Goal: Task Accomplishment & Management: Manage account settings

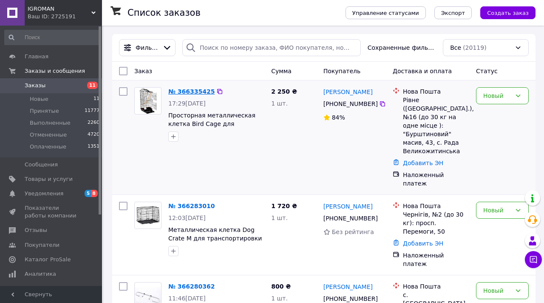
click at [178, 92] on link "№ 366335425" at bounding box center [191, 91] width 46 height 7
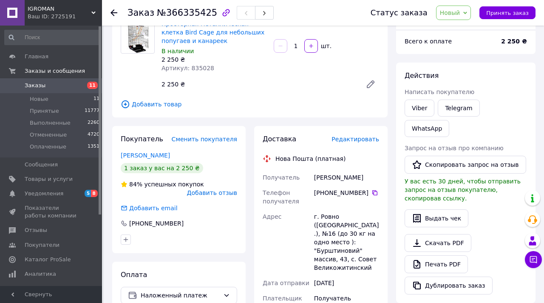
scroll to position [77, 0]
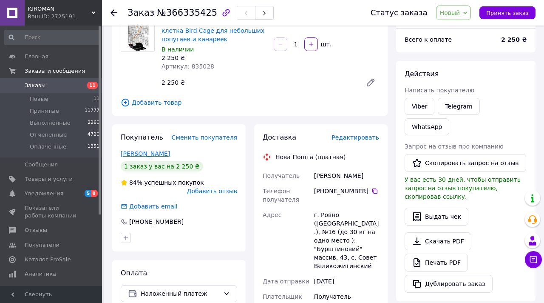
click at [153, 152] on link "[PERSON_NAME]" at bounding box center [145, 153] width 49 height 7
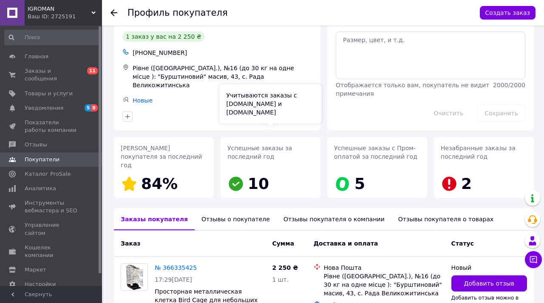
scroll to position [75, 0]
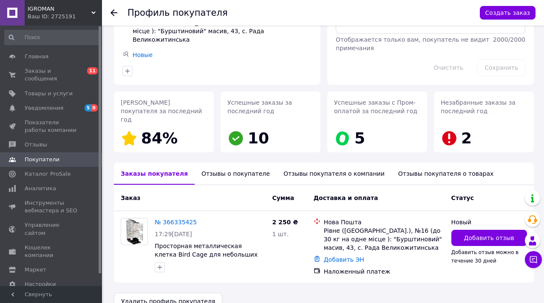
click at [239, 162] on div "Отзывы о покупателе" at bounding box center [236, 173] width 82 height 22
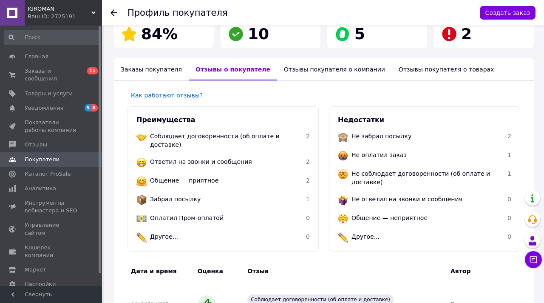
scroll to position [179, 0]
click at [319, 58] on div "Отзывы покупателя о компании" at bounding box center [334, 69] width 115 height 22
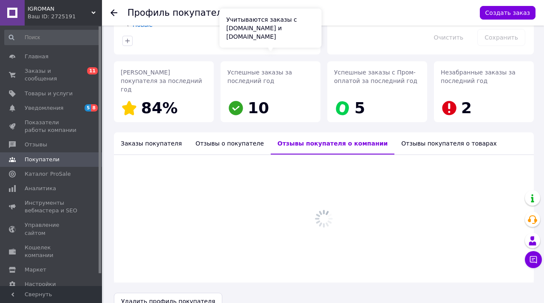
scroll to position [126, 0]
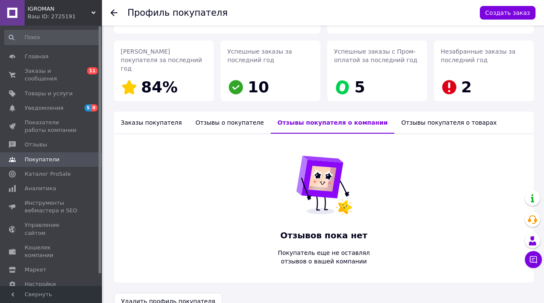
click at [394, 111] on div "Отзывы покупателя о товарах" at bounding box center [448, 122] width 109 height 22
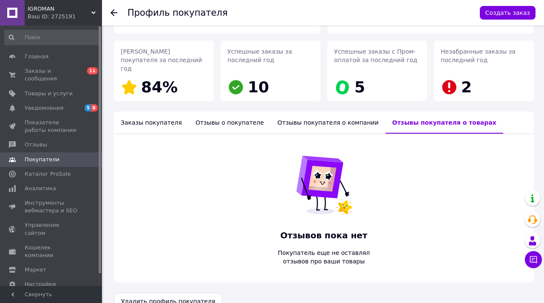
click at [218, 111] on div "Отзывы о покупателе" at bounding box center [230, 122] width 82 height 22
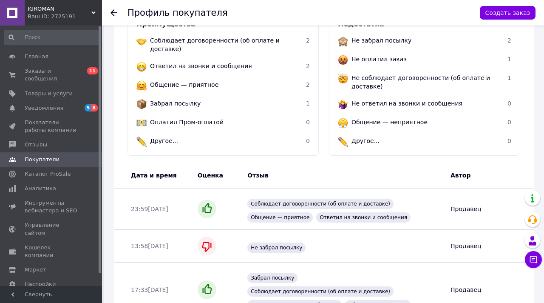
scroll to position [0, 0]
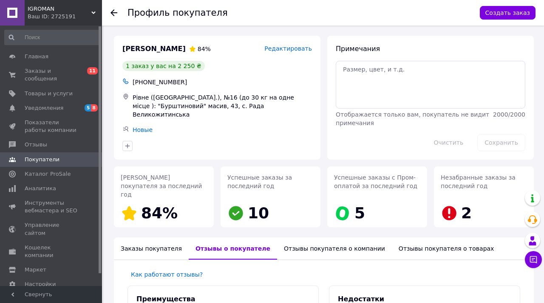
click at [112, 12] on use at bounding box center [114, 12] width 7 height 7
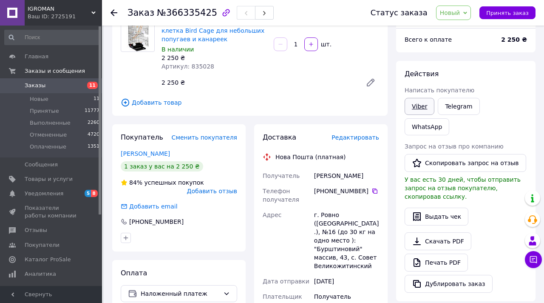
click at [420, 107] on link "Viber" at bounding box center [420, 106] width 30 height 17
click at [414, 105] on link "Viber" at bounding box center [420, 106] width 30 height 17
click at [181, 32] on link "Просторная металлическая клетка Bird Cage для небольших попугаев и канареек" at bounding box center [213, 31] width 103 height 24
click at [114, 14] on icon at bounding box center [114, 12] width 7 height 7
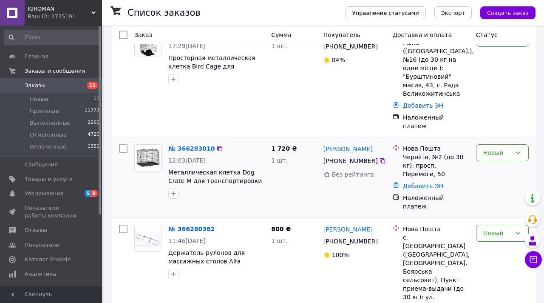
scroll to position [61, 0]
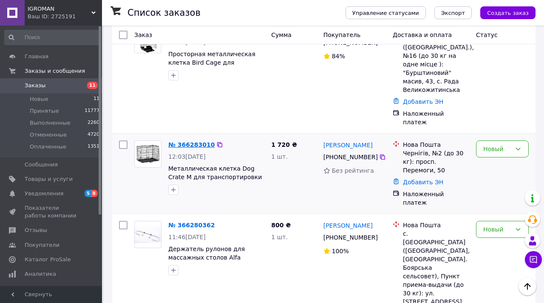
click at [187, 141] on link "№ 366283010" at bounding box center [191, 144] width 46 height 7
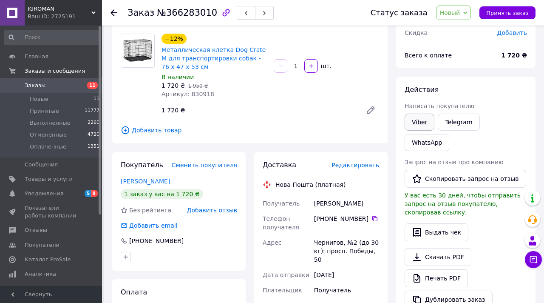
click at [419, 125] on link "Viber" at bounding box center [420, 121] width 30 height 17
click at [200, 53] on span "Металлическая клетка Dog Crate M для транспортировки собак - 76 x 47 x 53 см" at bounding box center [214, 58] width 105 height 26
click at [199, 56] on link "Металлическая клетка Dog Crate M для транспортировки собак - 76 x 47 x 53 см" at bounding box center [214, 58] width 104 height 24
click at [114, 13] on use at bounding box center [114, 12] width 7 height 7
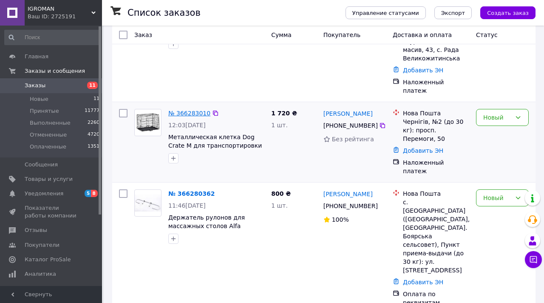
scroll to position [102, 0]
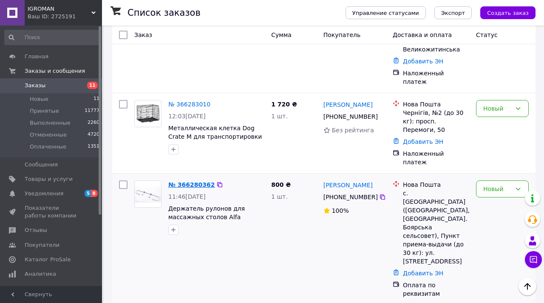
click at [187, 181] on link "№ 366280362" at bounding box center [191, 184] width 46 height 7
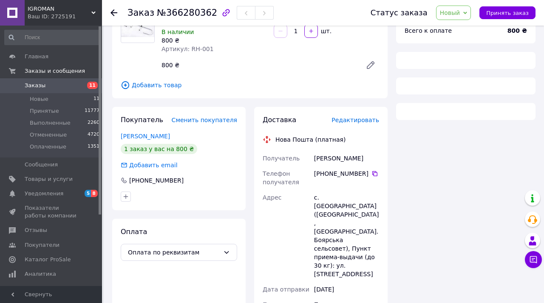
scroll to position [102, 0]
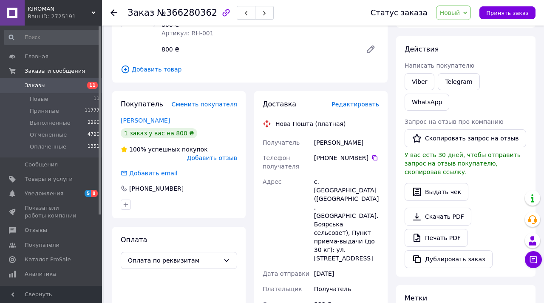
click at [269, 177] on div "Адрес" at bounding box center [286, 220] width 51 height 92
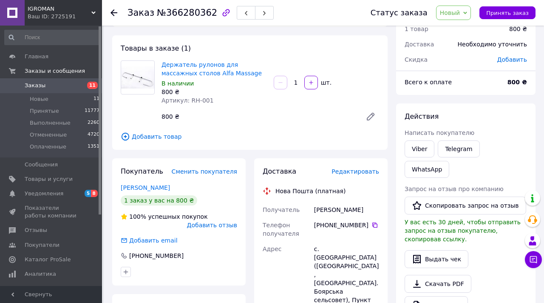
scroll to position [0, 0]
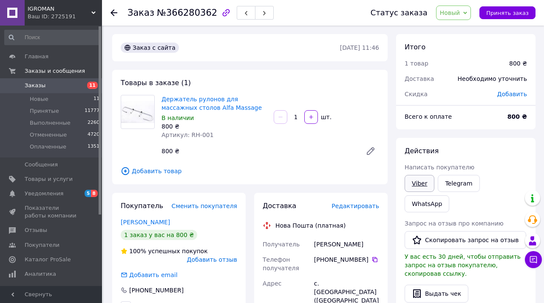
click at [422, 184] on link "Viber" at bounding box center [420, 183] width 30 height 17
click at [202, 101] on link "Держатель рулонов для массажных столов Alfa Massage" at bounding box center [212, 103] width 100 height 15
click at [79, 88] on span "11" at bounding box center [90, 86] width 23 height 8
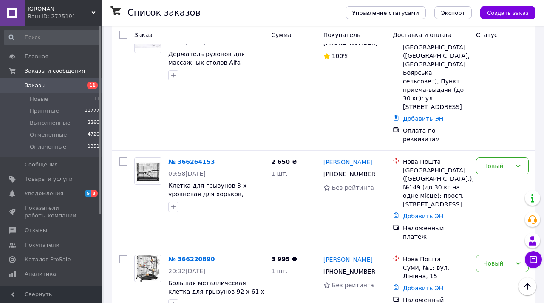
scroll to position [258, 0]
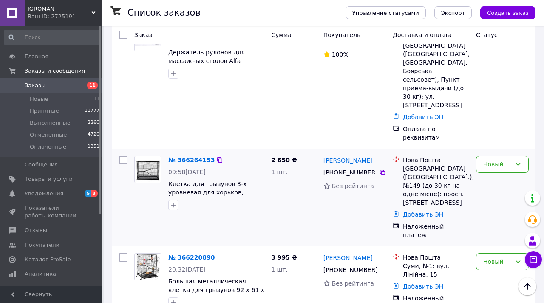
click at [189, 156] on link "№ 366264153" at bounding box center [191, 159] width 46 height 7
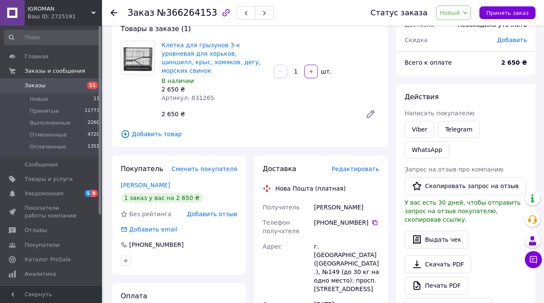
scroll to position [36, 0]
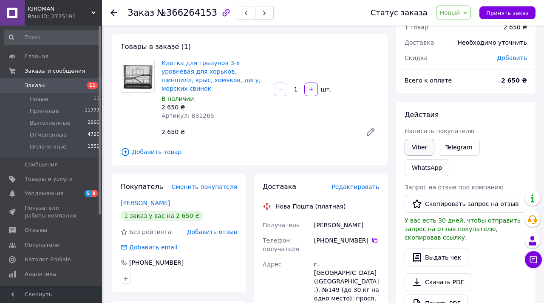
click at [417, 147] on link "Viber" at bounding box center [420, 147] width 30 height 17
click at [210, 77] on link "Клетка для грызунов 3-х уровневая для хорьков, шиншилл, крыс, хомяков, дегу, мо…" at bounding box center [211, 76] width 99 height 32
click at [77, 87] on span "Заказы" at bounding box center [52, 86] width 54 height 8
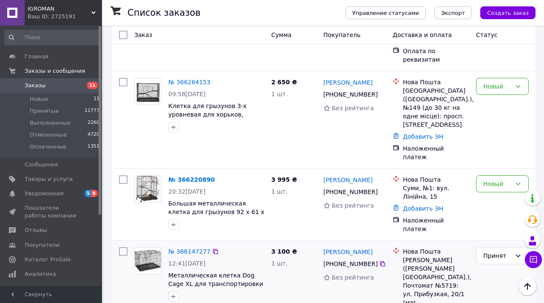
scroll to position [340, 0]
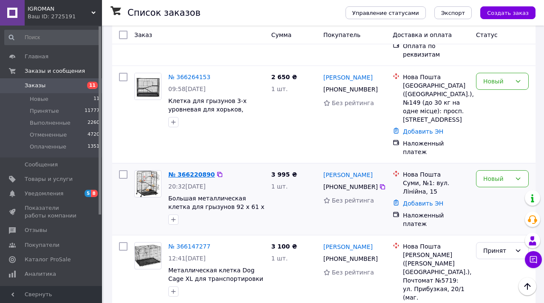
click at [190, 171] on link "№ 366220890" at bounding box center [191, 174] width 46 height 7
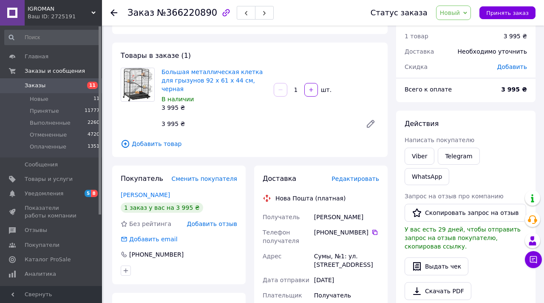
scroll to position [6, 0]
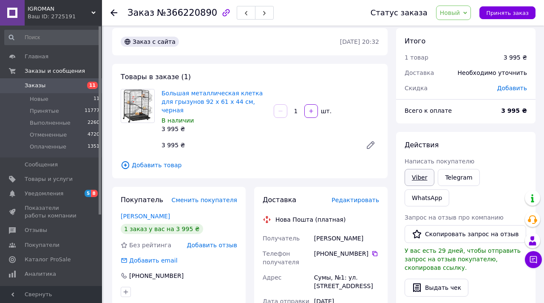
click at [418, 175] on link "Viber" at bounding box center [420, 177] width 30 height 17
click at [212, 100] on link "Большая металлическая клетка для грызунов 92 x 61 x 44 см, черная" at bounding box center [212, 102] width 101 height 24
